Goal: Information Seeking & Learning: Learn about a topic

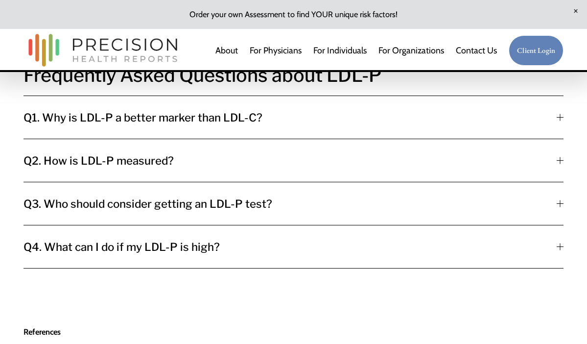
scroll to position [3567, 0]
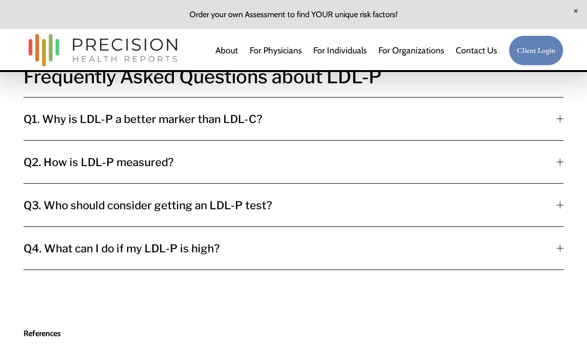
click at [561, 244] on div at bounding box center [560, 247] width 7 height 7
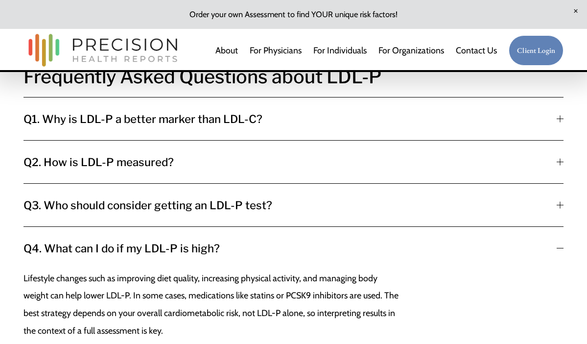
click at [563, 248] on div at bounding box center [560, 248] width 7 height 0
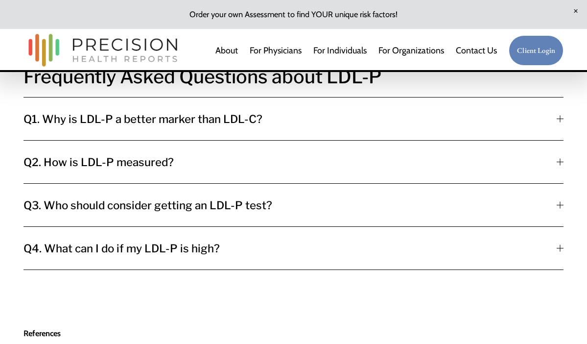
click at [562, 244] on div at bounding box center [560, 247] width 7 height 7
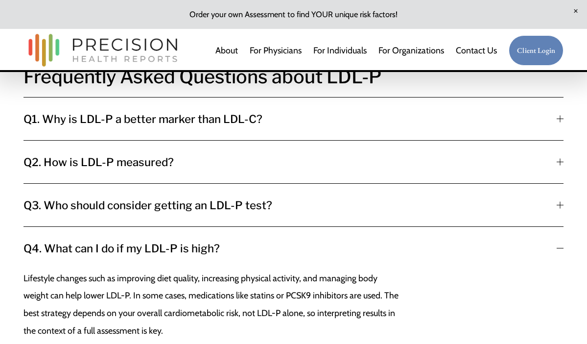
click at [562, 244] on div at bounding box center [560, 247] width 7 height 7
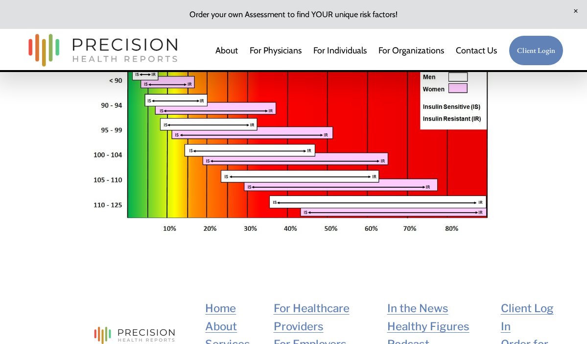
scroll to position [2298, 0]
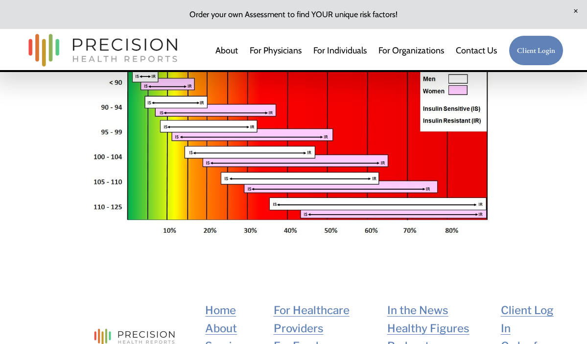
click at [291, 53] on link "For Physicians" at bounding box center [276, 50] width 52 height 19
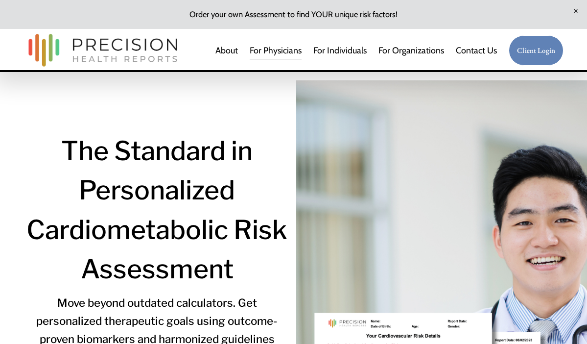
scroll to position [198, 0]
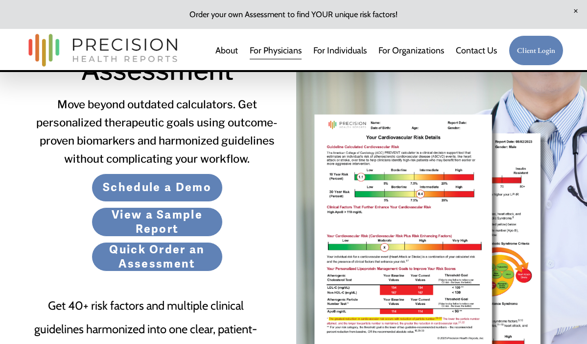
click at [187, 225] on link "View a Sample Report" at bounding box center [157, 221] width 131 height 29
